Goal: Navigation & Orientation: Find specific page/section

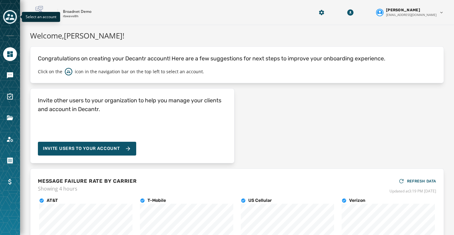
click at [9, 18] on icon "Toggle account select drawer" at bounding box center [10, 17] width 9 height 9
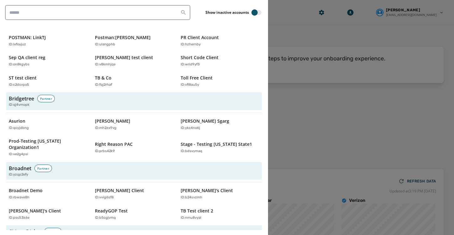
scroll to position [185, 0]
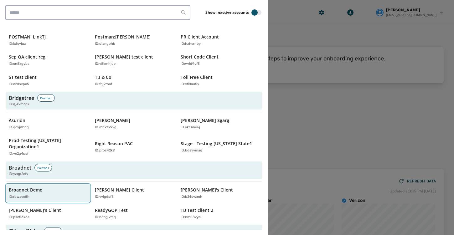
click at [28, 187] on p "Broadnet Demo" at bounding box center [26, 190] width 34 height 6
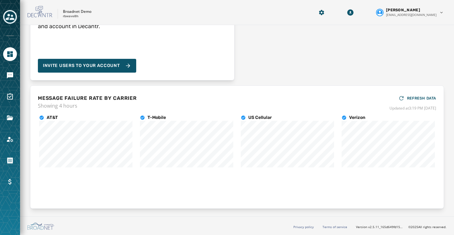
scroll to position [0, 0]
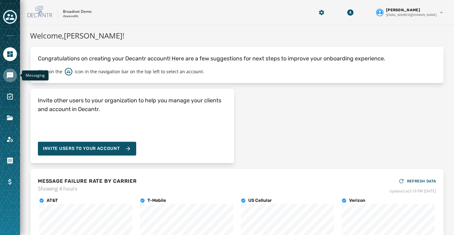
click at [9, 73] on icon "Navigate to Messaging" at bounding box center [10, 75] width 6 height 6
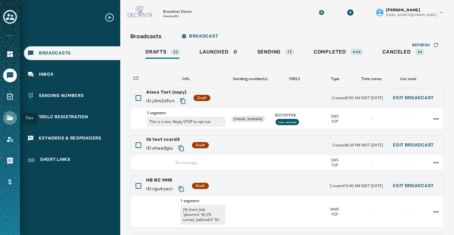
click at [11, 117] on icon "Navigate to Files" at bounding box center [10, 117] width 6 height 5
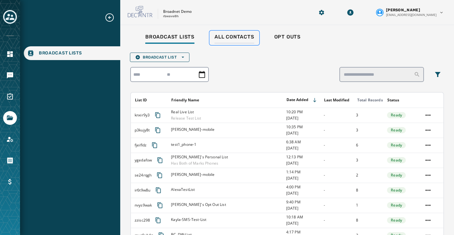
click at [237, 33] on link "All Contacts" at bounding box center [234, 38] width 50 height 14
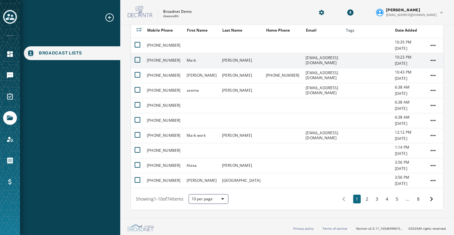
scroll to position [52, 0]
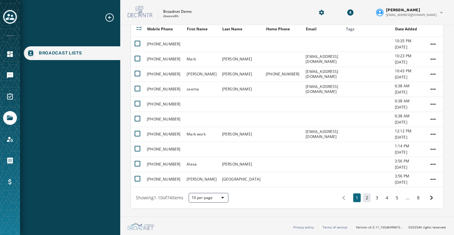
click at [366, 197] on button "2" at bounding box center [367, 197] width 8 height 9
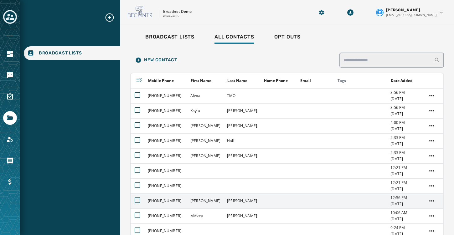
scroll to position [52, 0]
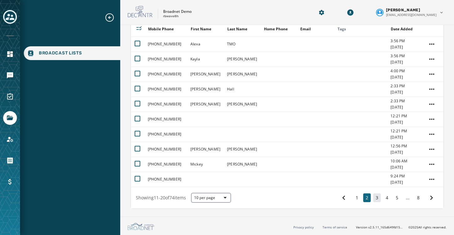
click at [377, 198] on button "3" at bounding box center [377, 197] width 8 height 9
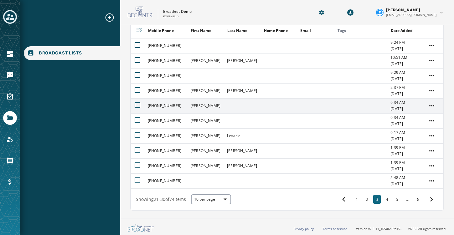
scroll to position [52, 0]
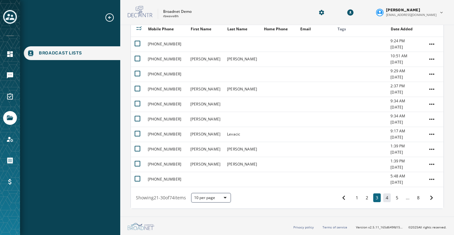
click at [387, 199] on button "4" at bounding box center [387, 197] width 8 height 9
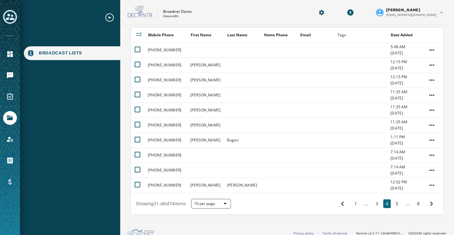
scroll to position [52, 0]
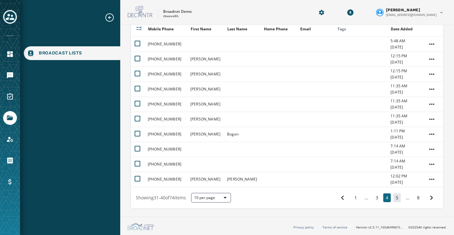
click at [398, 197] on button "5" at bounding box center [397, 197] width 8 height 9
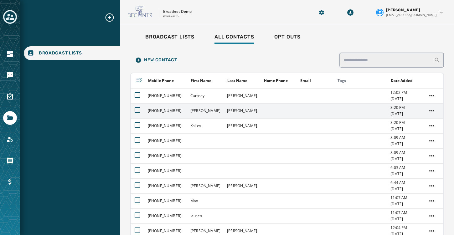
scroll to position [52, 0]
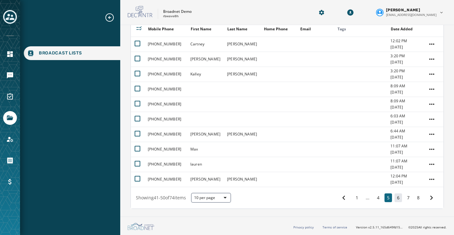
click at [400, 199] on button "6" at bounding box center [398, 197] width 8 height 9
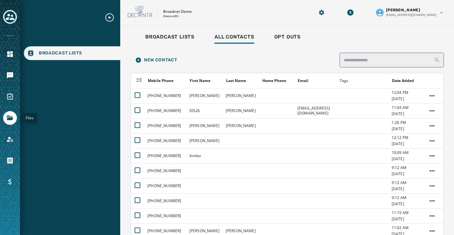
click at [8, 119] on icon "Navigate to Files" at bounding box center [10, 117] width 6 height 5
